Goal: Task Accomplishment & Management: Complete application form

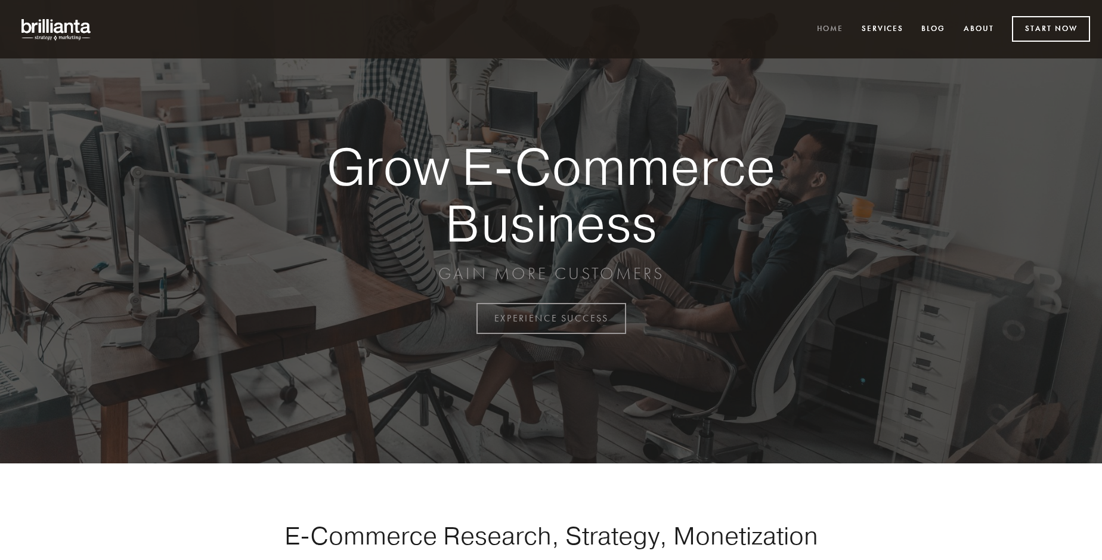
scroll to position [3127, 0]
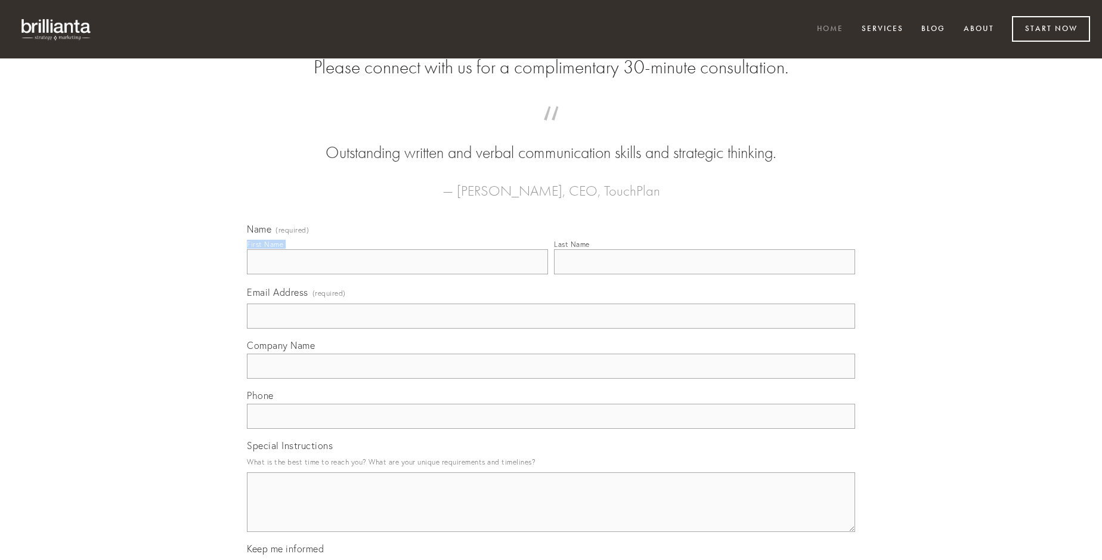
type input "[PERSON_NAME]"
click at [704, 274] on input "Last Name" at bounding box center [704, 261] width 301 height 25
type input "[PERSON_NAME]"
click at [551, 329] on input "Email Address (required)" at bounding box center [551, 316] width 608 height 25
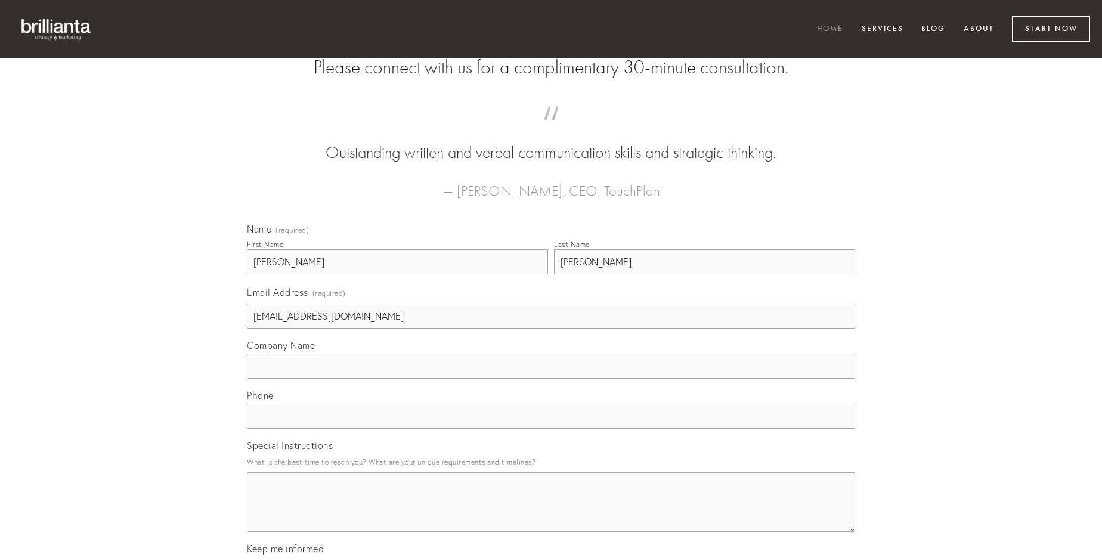
type input "[EMAIL_ADDRESS][DOMAIN_NAME]"
click at [551, 379] on input "Company Name" at bounding box center [551, 366] width 608 height 25
type input "ocer"
click at [551, 429] on input "text" at bounding box center [551, 416] width 608 height 25
click at [551, 513] on textarea "Special Instructions" at bounding box center [551, 502] width 608 height 60
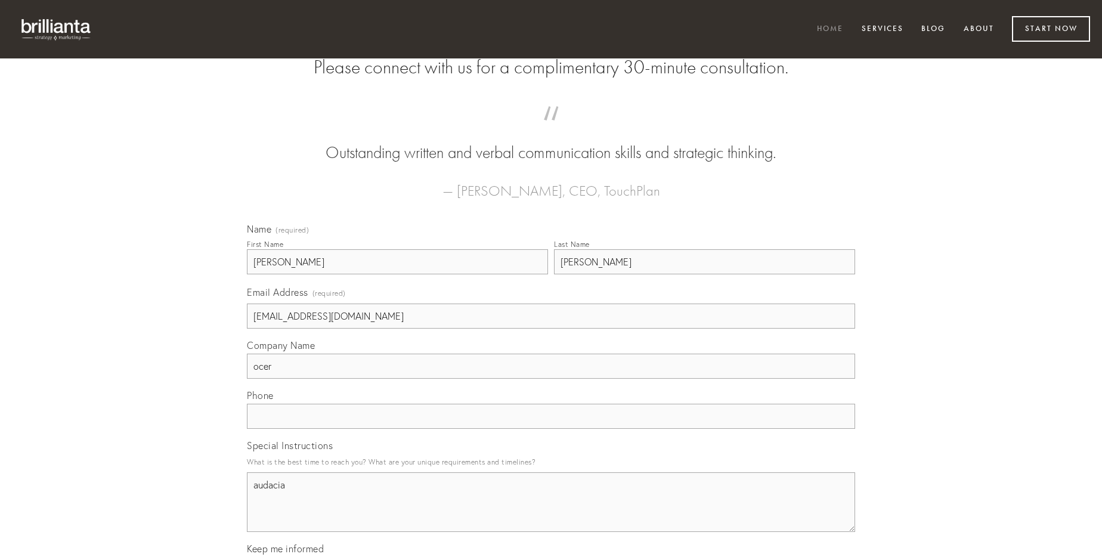
type textarea "audacia"
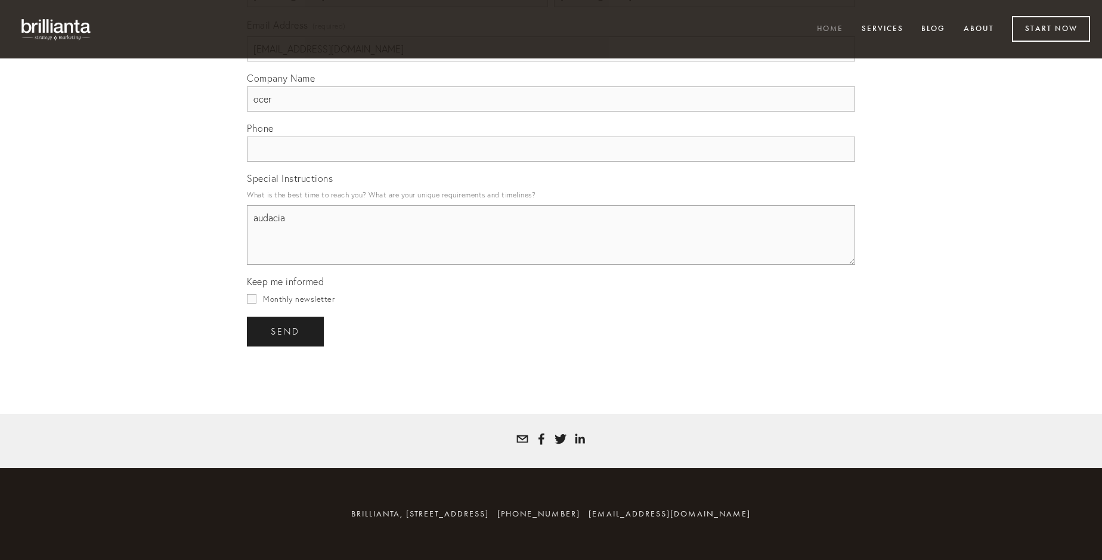
click at [286, 331] on span "send" at bounding box center [285, 331] width 29 height 11
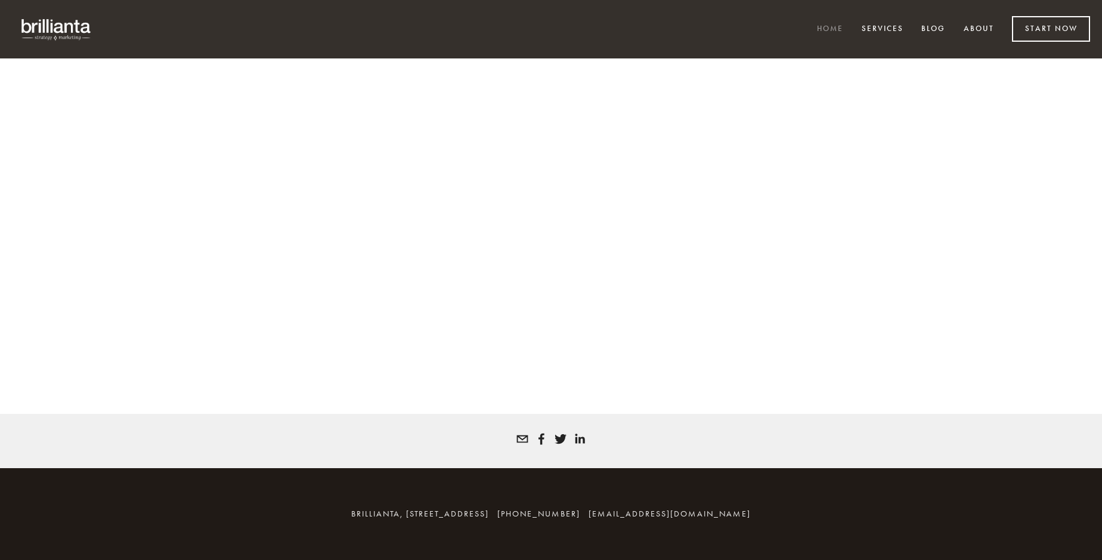
scroll to position [3110, 0]
